Goal: Information Seeking & Learning: Learn about a topic

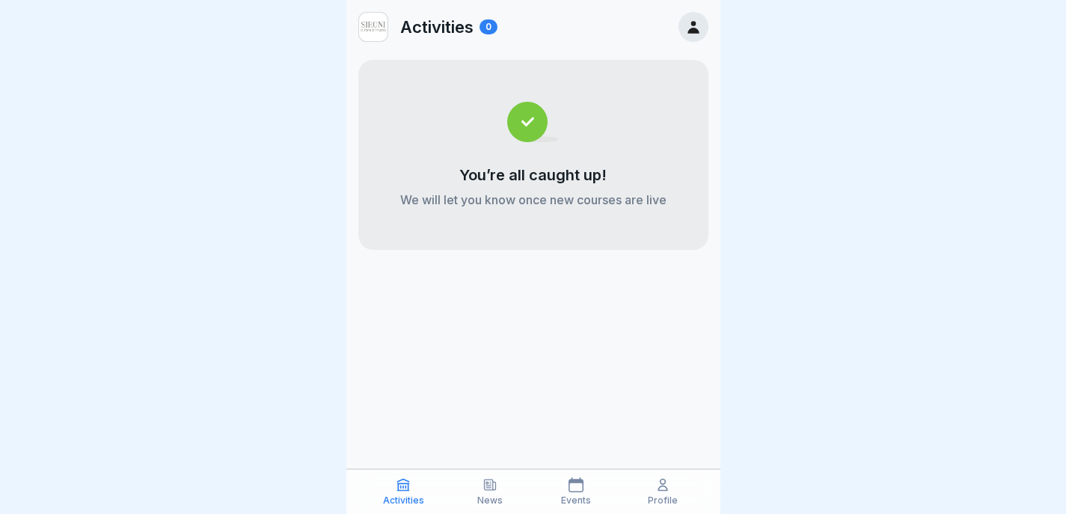
click at [679, 475] on div "Activities News Events Profile" at bounding box center [533, 491] width 374 height 45
click at [643, 497] on div "Profile" at bounding box center [662, 491] width 79 height 28
click at [682, 480] on div "Profile" at bounding box center [662, 491] width 79 height 28
click at [671, 480] on div "Profile" at bounding box center [662, 491] width 79 height 28
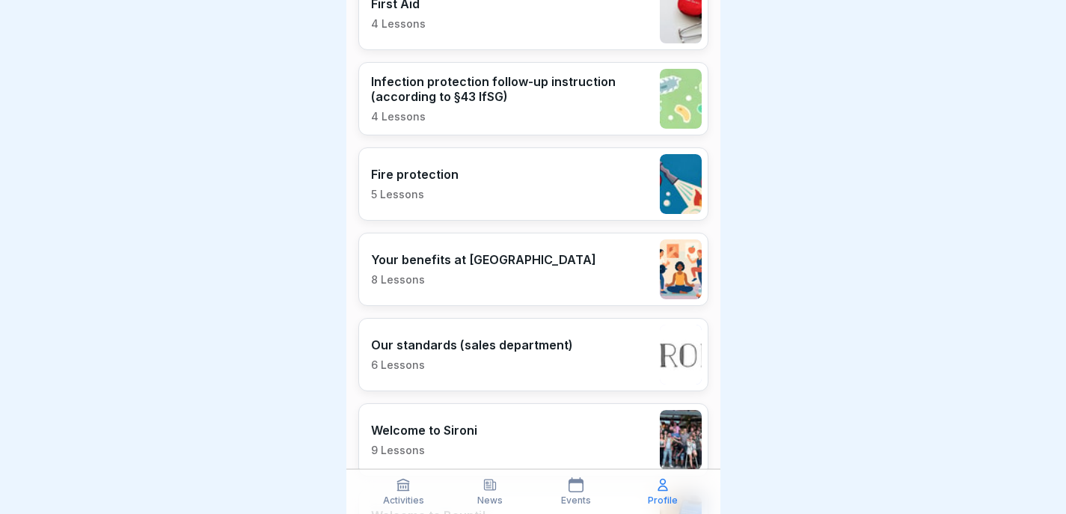
scroll to position [615, 0]
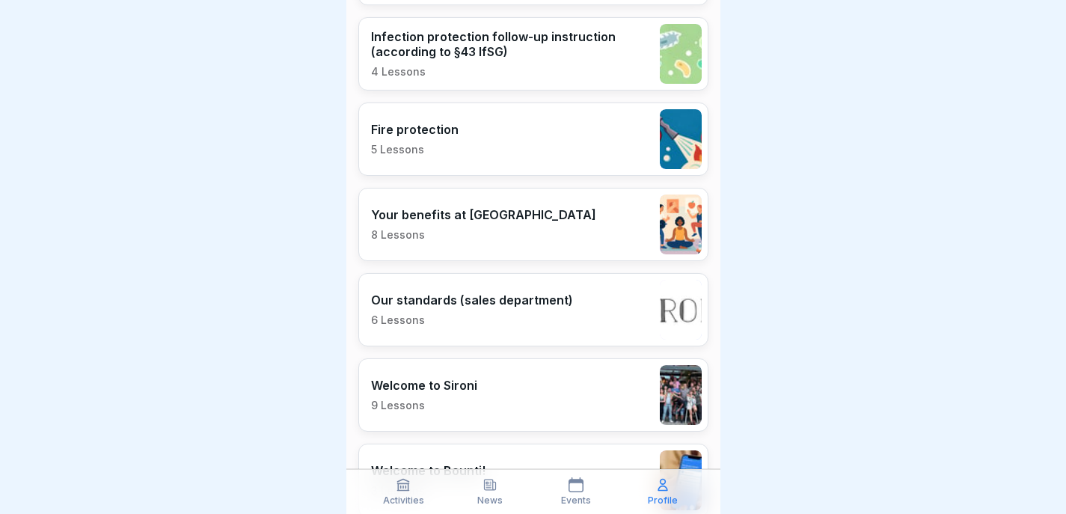
click at [596, 313] on div "Our standards (sales department) 6 Lessons" at bounding box center [533, 309] width 350 height 73
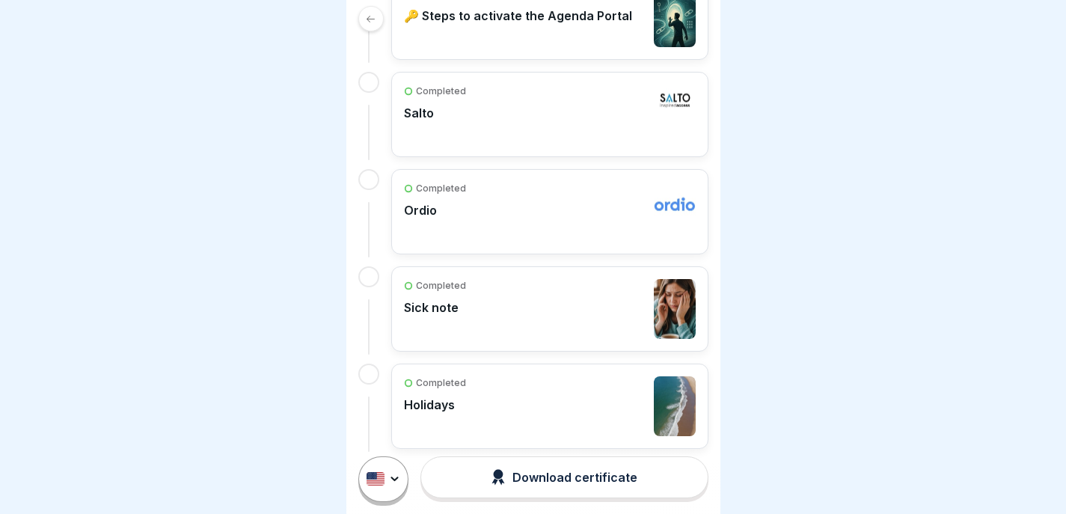
scroll to position [504, 0]
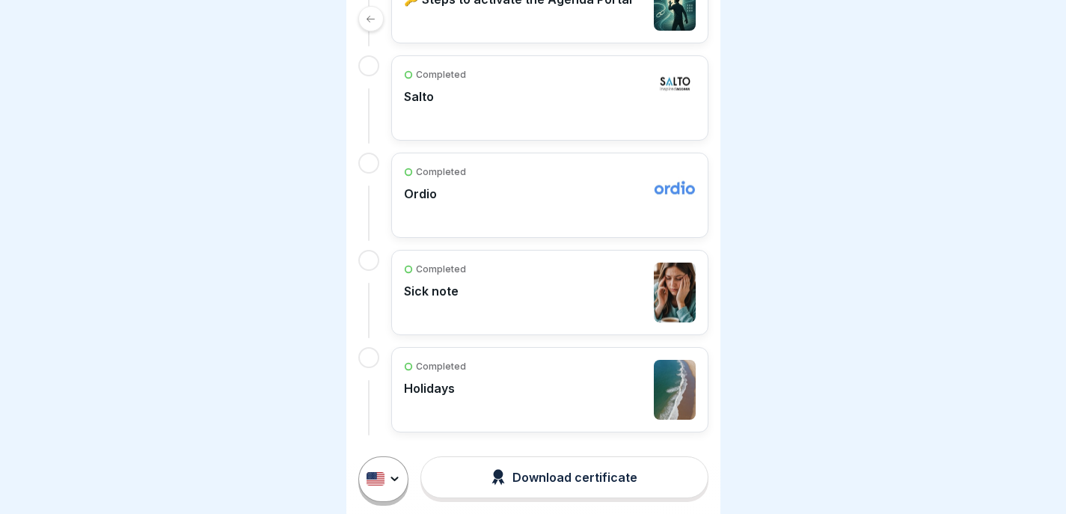
click at [610, 195] on div "Completed Ordio" at bounding box center [550, 195] width 292 height 60
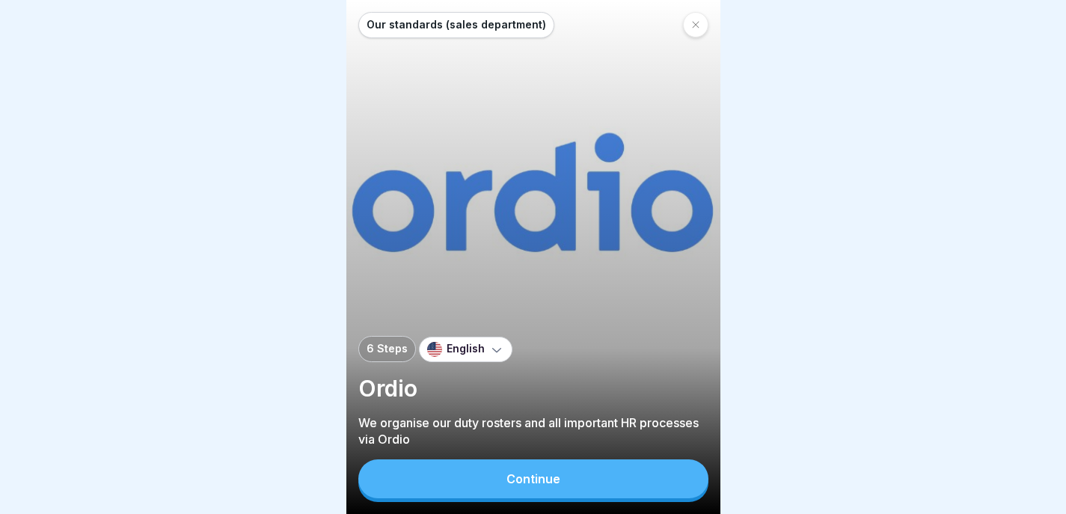
click at [556, 480] on button "Continue" at bounding box center [533, 478] width 350 height 39
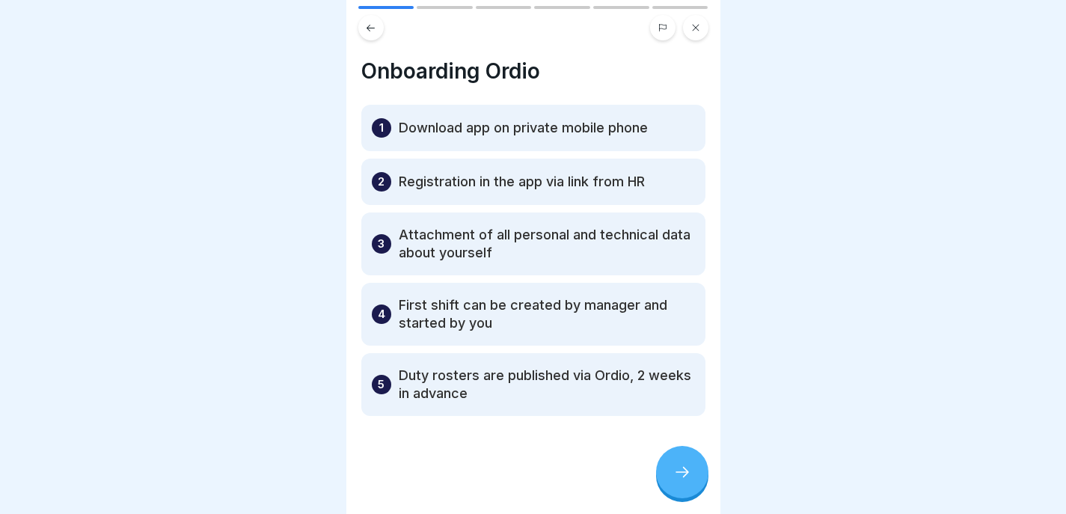
click at [668, 474] on div at bounding box center [682, 472] width 52 height 52
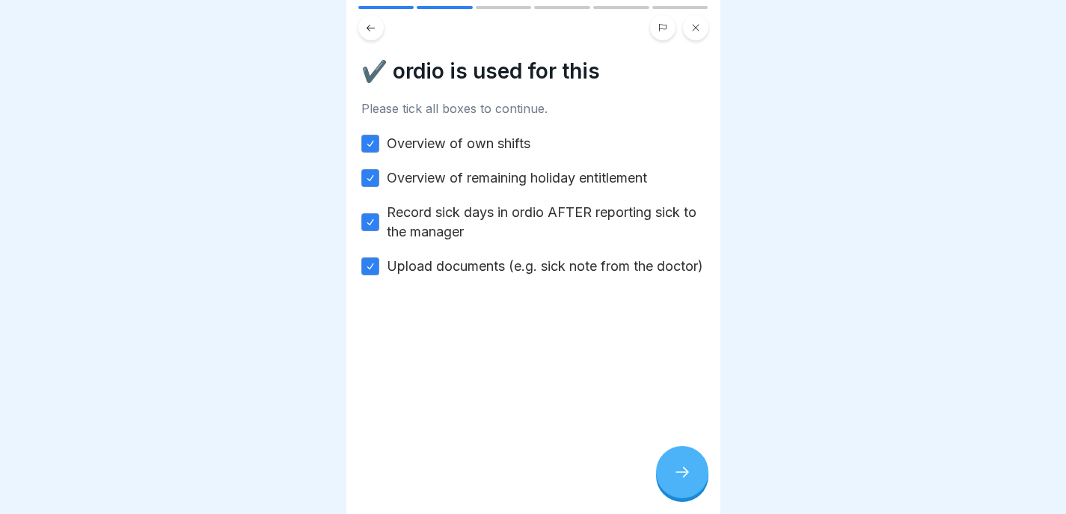
click at [676, 474] on div at bounding box center [682, 472] width 52 height 52
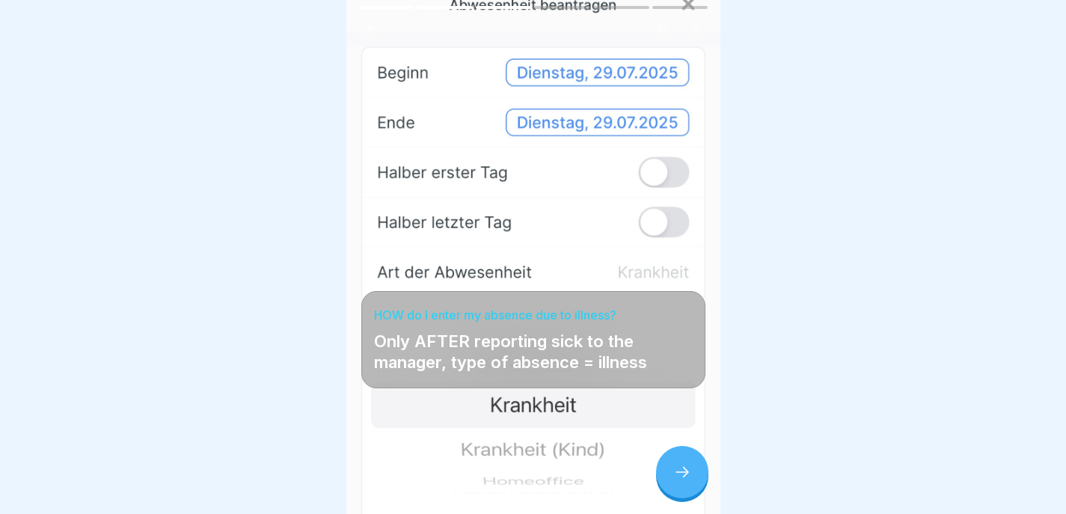
click at [371, 7] on div at bounding box center [386, 7] width 56 height 3
click at [672, 480] on div at bounding box center [682, 472] width 52 height 52
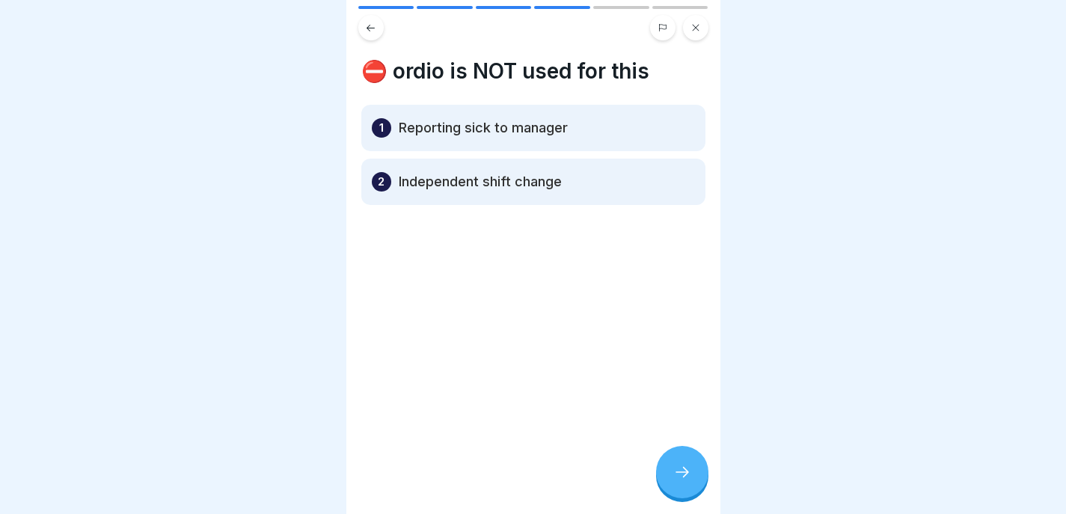
click at [377, 37] on button at bounding box center [370, 27] width 25 height 25
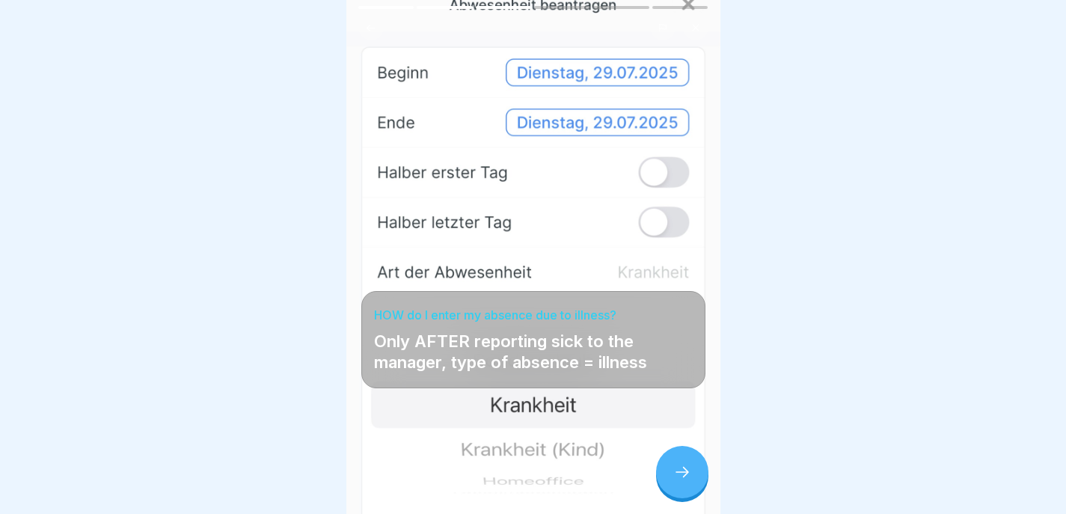
click at [373, 31] on icon at bounding box center [370, 27] width 11 height 11
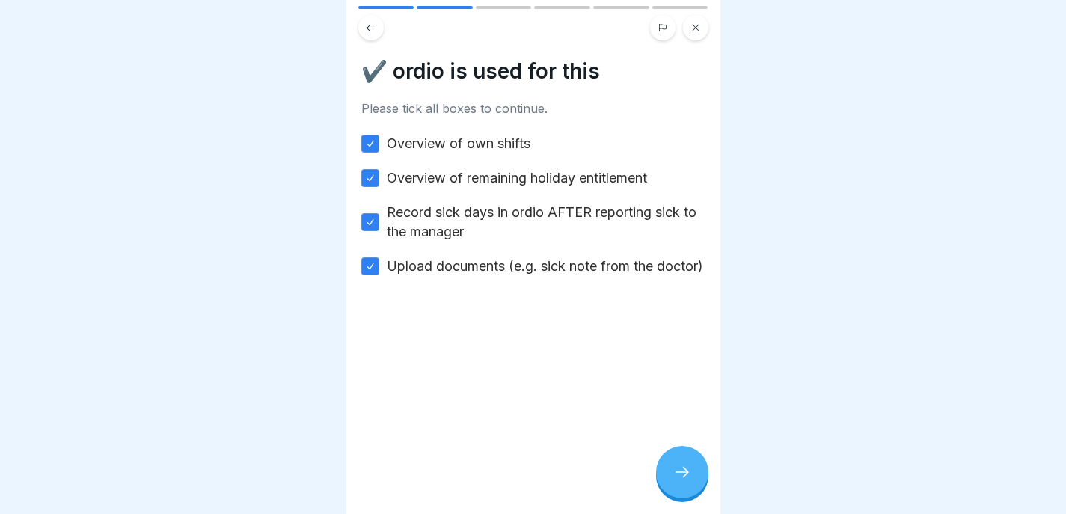
click at [688, 481] on icon at bounding box center [682, 472] width 18 height 18
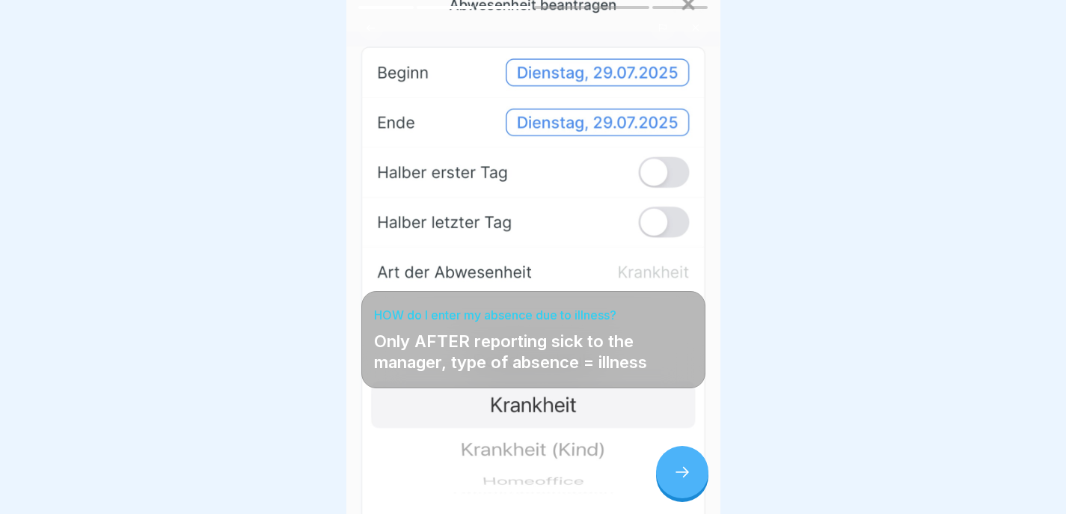
click at [688, 481] on icon at bounding box center [682, 472] width 18 height 18
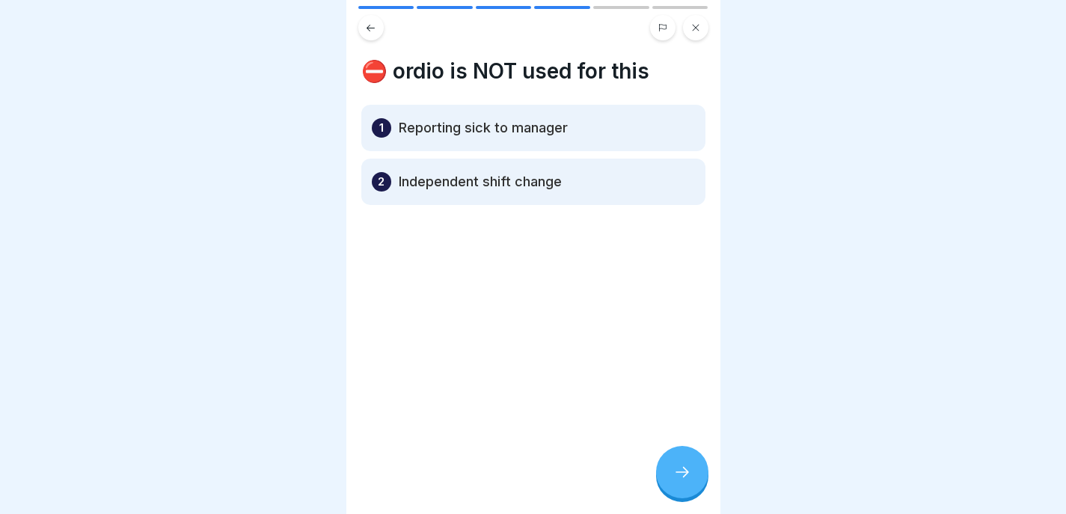
click at [688, 481] on icon at bounding box center [682, 472] width 18 height 18
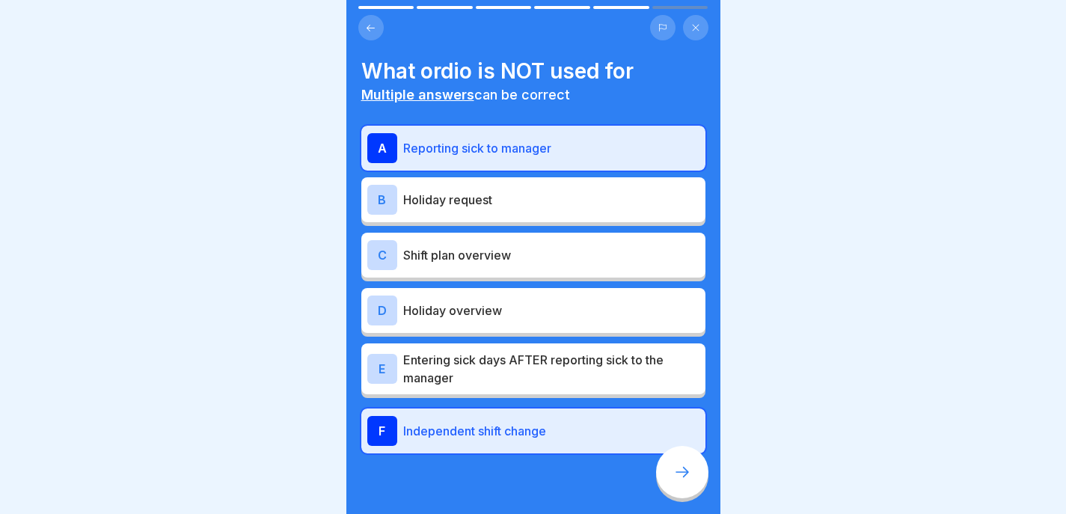
click at [688, 481] on icon at bounding box center [682, 472] width 18 height 18
